Goal: Book appointment/travel/reservation

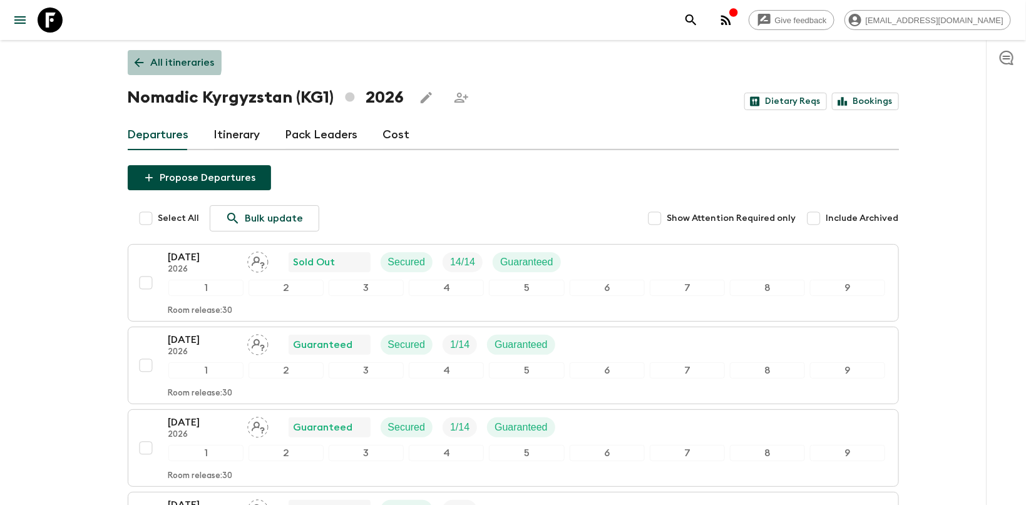
click at [138, 56] on icon at bounding box center [139, 63] width 14 height 14
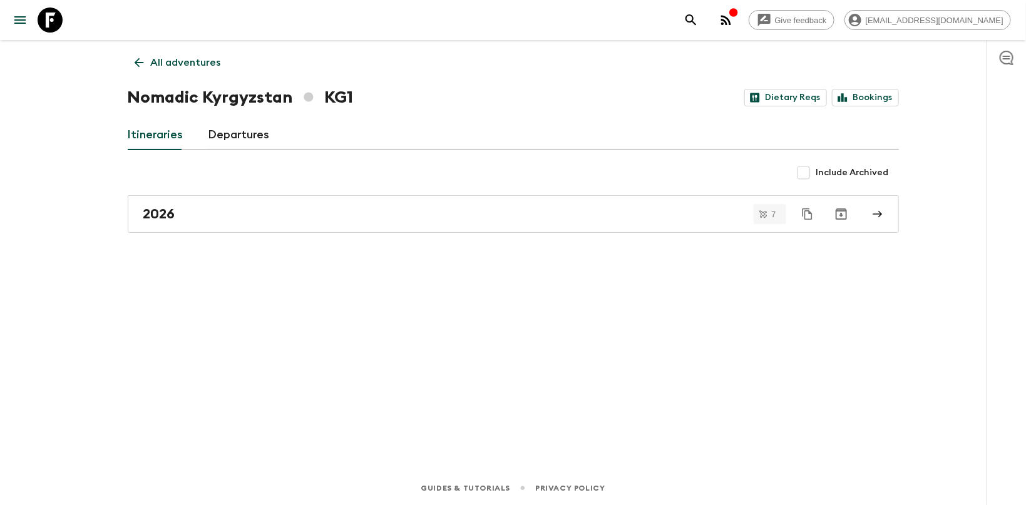
click at [139, 61] on icon at bounding box center [139, 63] width 14 height 14
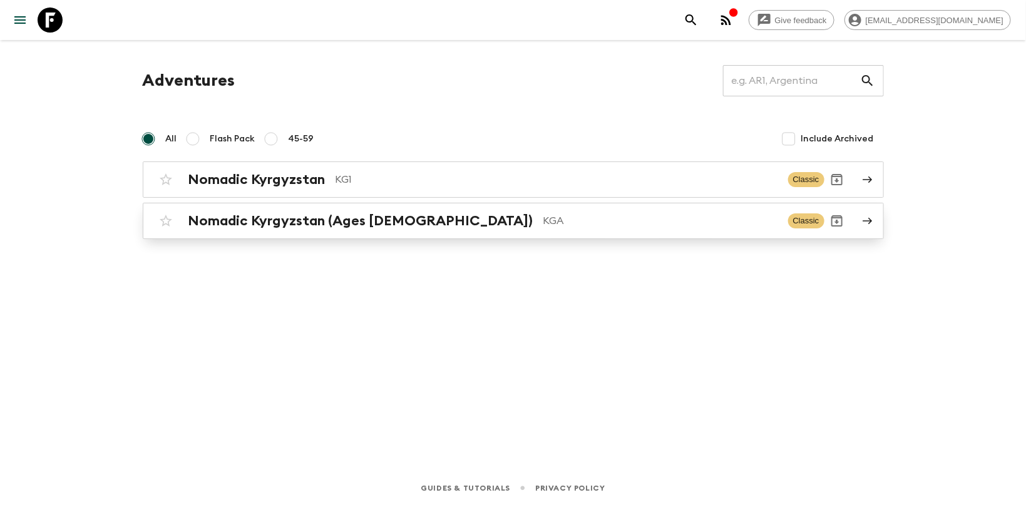
click at [210, 224] on h2 "Nomadic Kyrgyzstan (Ages [DEMOGRAPHIC_DATA])" at bounding box center [360, 221] width 345 height 16
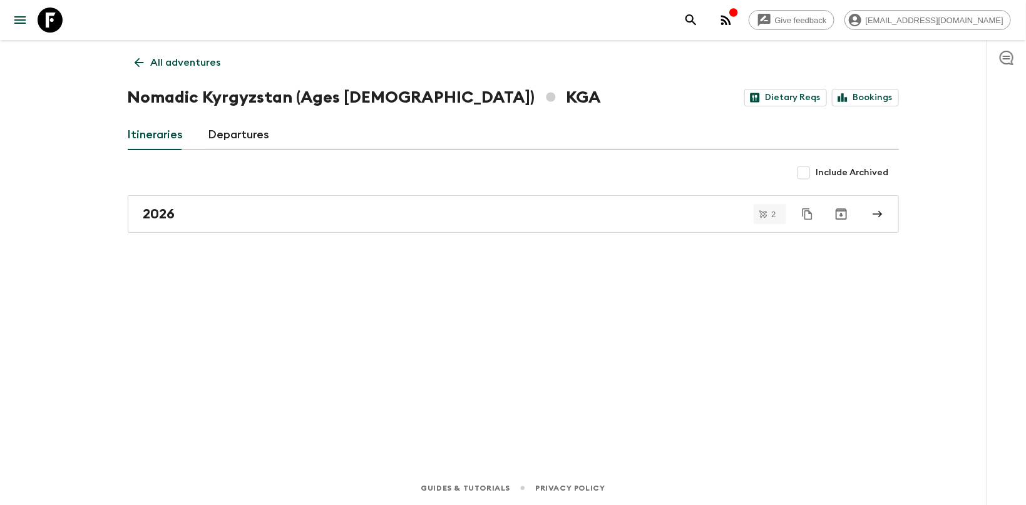
click at [204, 186] on div "All adventures Nomadic [GEOGRAPHIC_DATA] (Ages [DEMOGRAPHIC_DATA]) KGA Dietary …" at bounding box center [514, 238] width 802 height 396
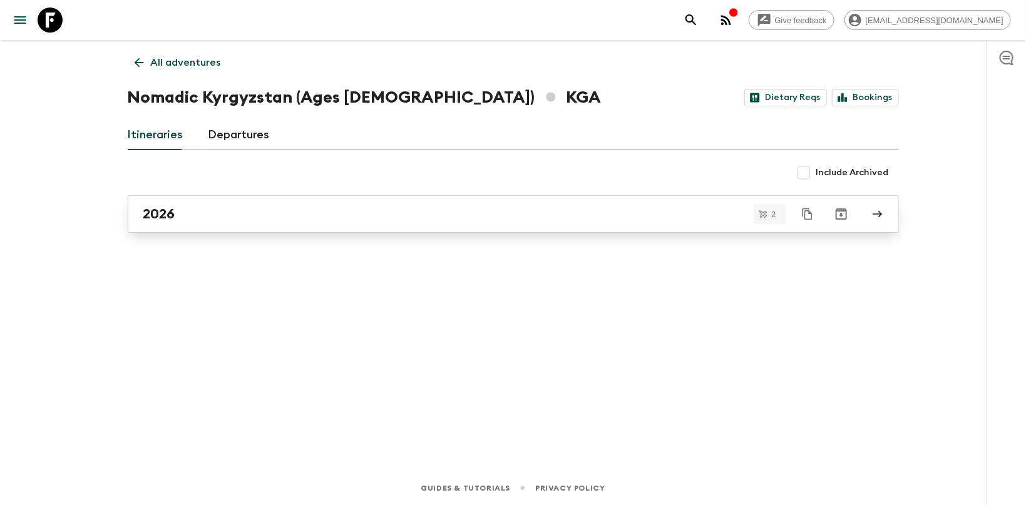
click at [168, 210] on h2 "2026" at bounding box center [159, 214] width 32 height 16
